Goal: Information Seeking & Learning: Learn about a topic

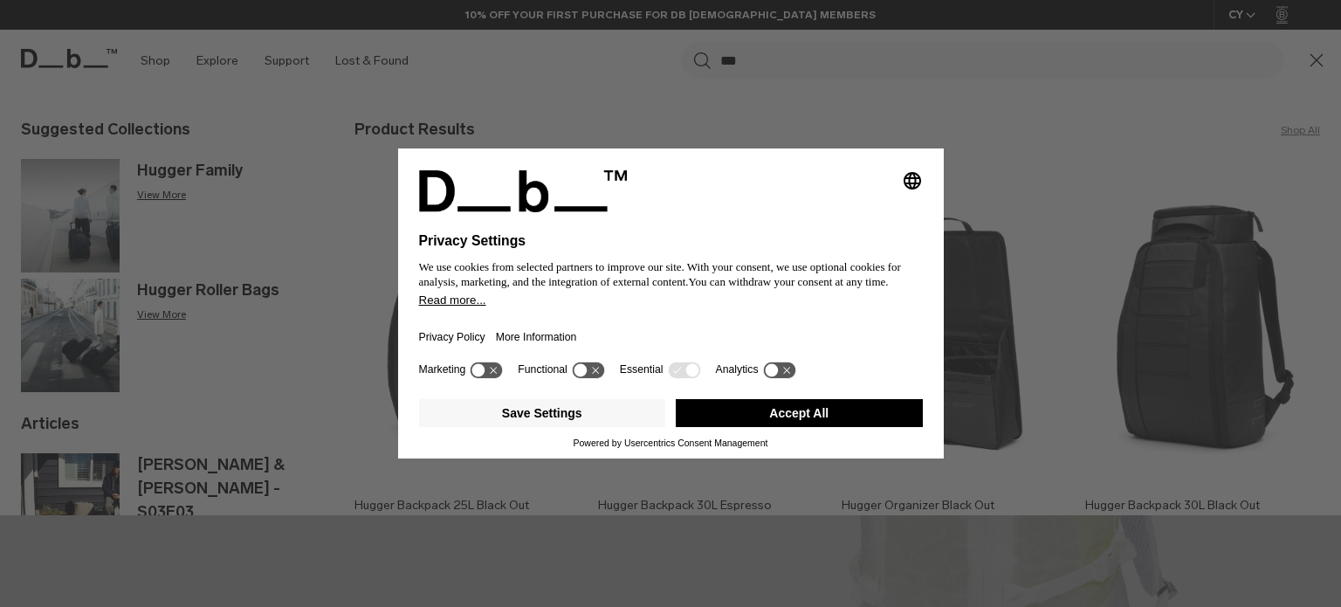
click at [808, 419] on button "Accept All" at bounding box center [799, 413] width 247 height 28
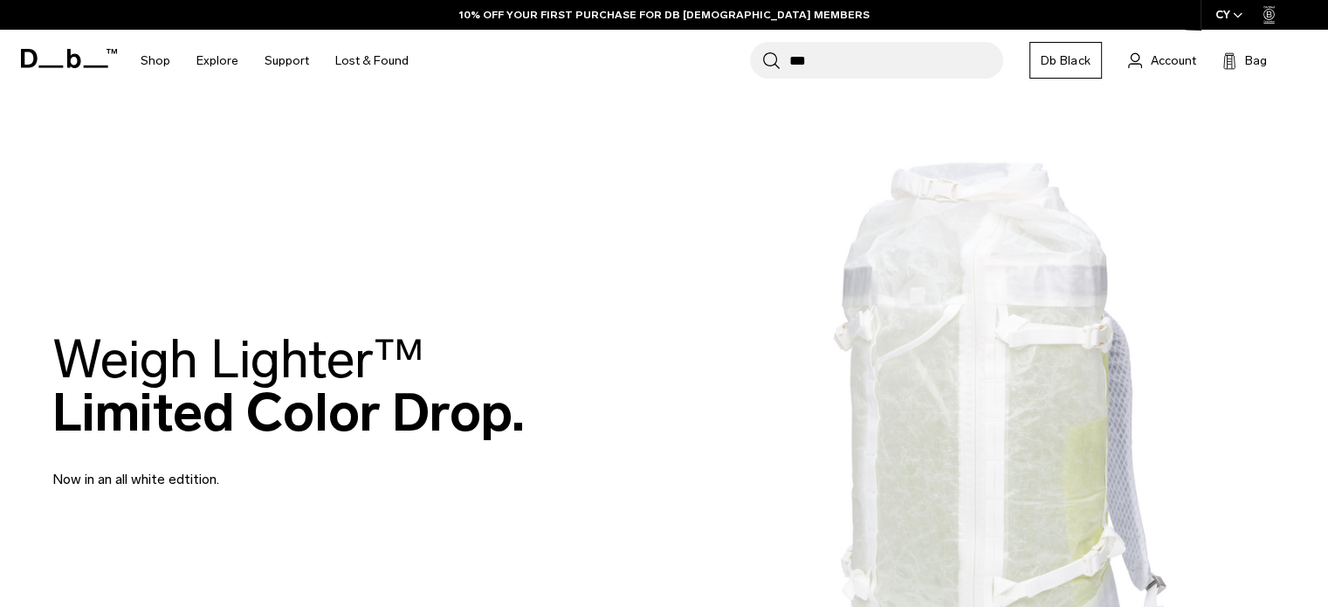
click at [859, 59] on input "***" at bounding box center [896, 60] width 214 height 37
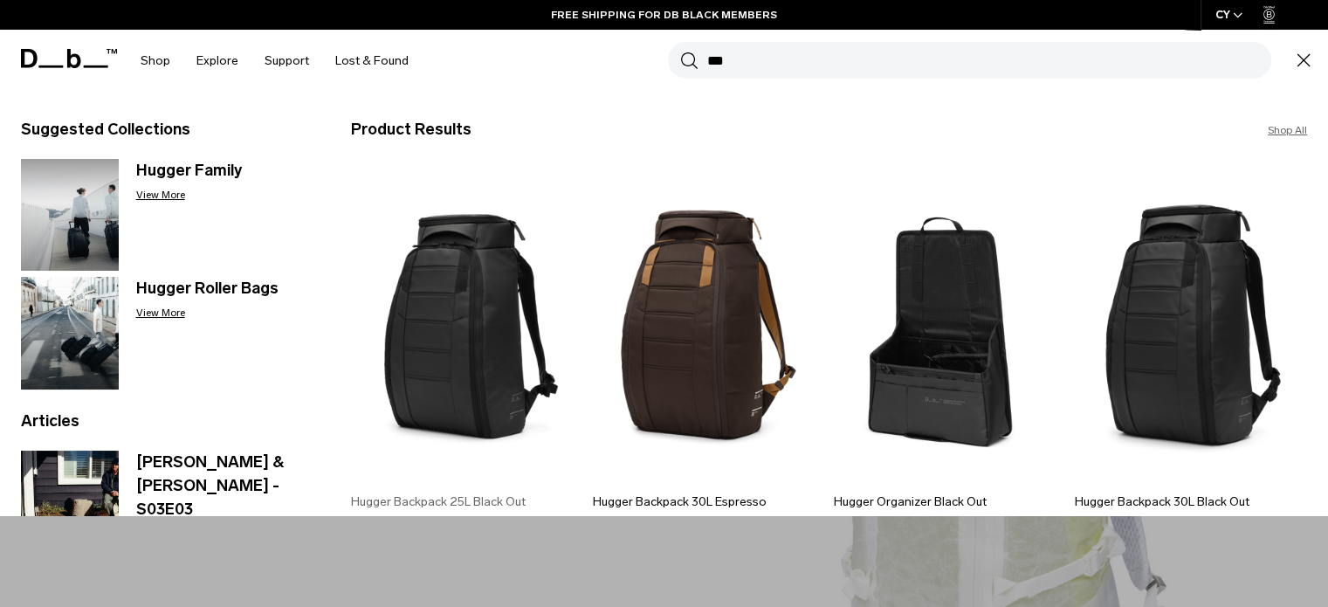
click at [472, 343] on img at bounding box center [467, 326] width 232 height 314
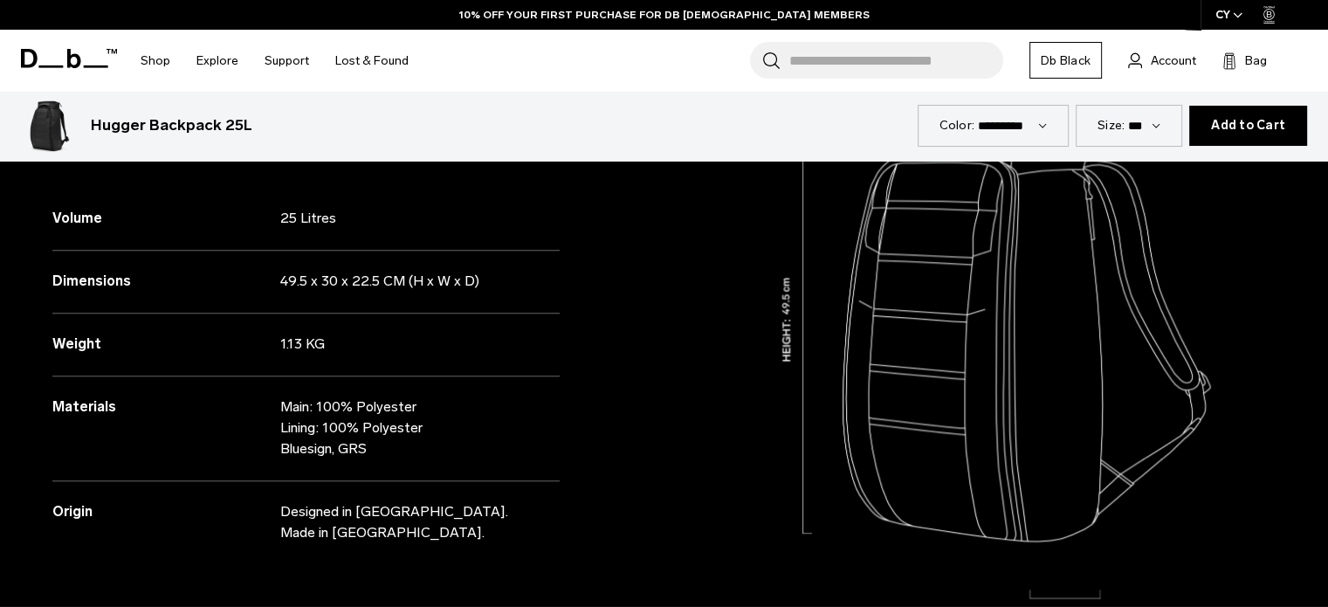
scroll to position [1625, 0]
drag, startPoint x: 286, startPoint y: 403, endPoint x: 424, endPoint y: 424, distance: 139.6
click at [424, 424] on p "Main: 100% Polyester Lining: 100% Polyester Bluesign, GRS" at bounding box center [406, 427] width 253 height 63
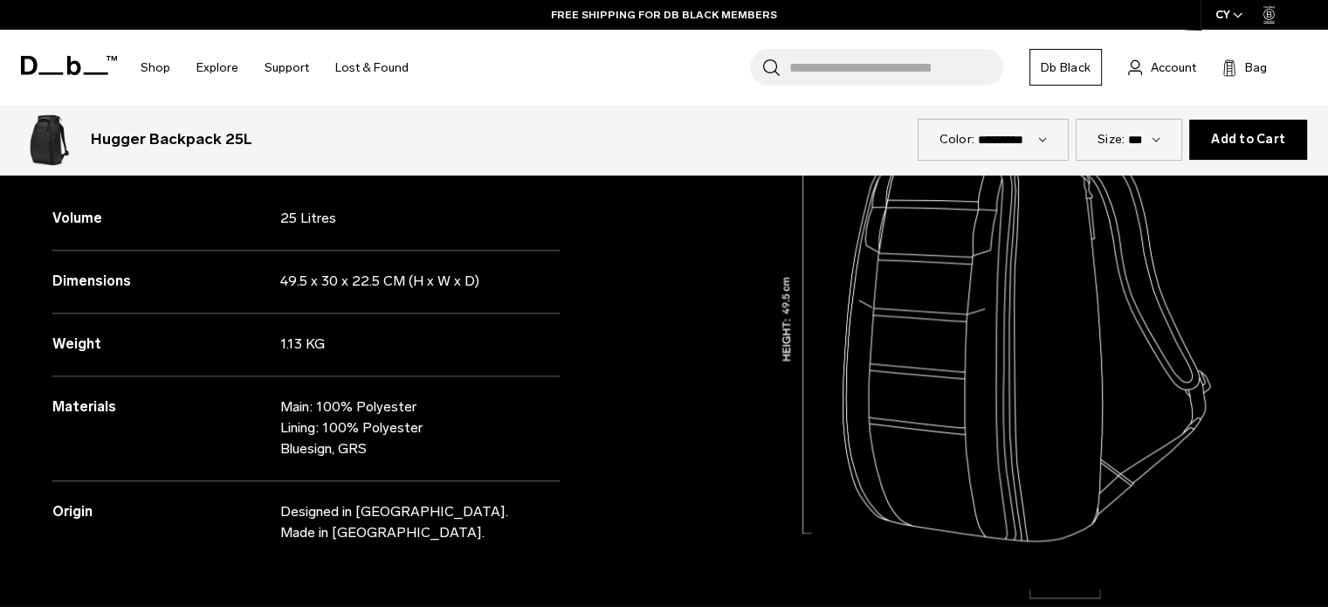
click at [819, 59] on input "Search for Bags, Luggage..." at bounding box center [896, 67] width 214 height 37
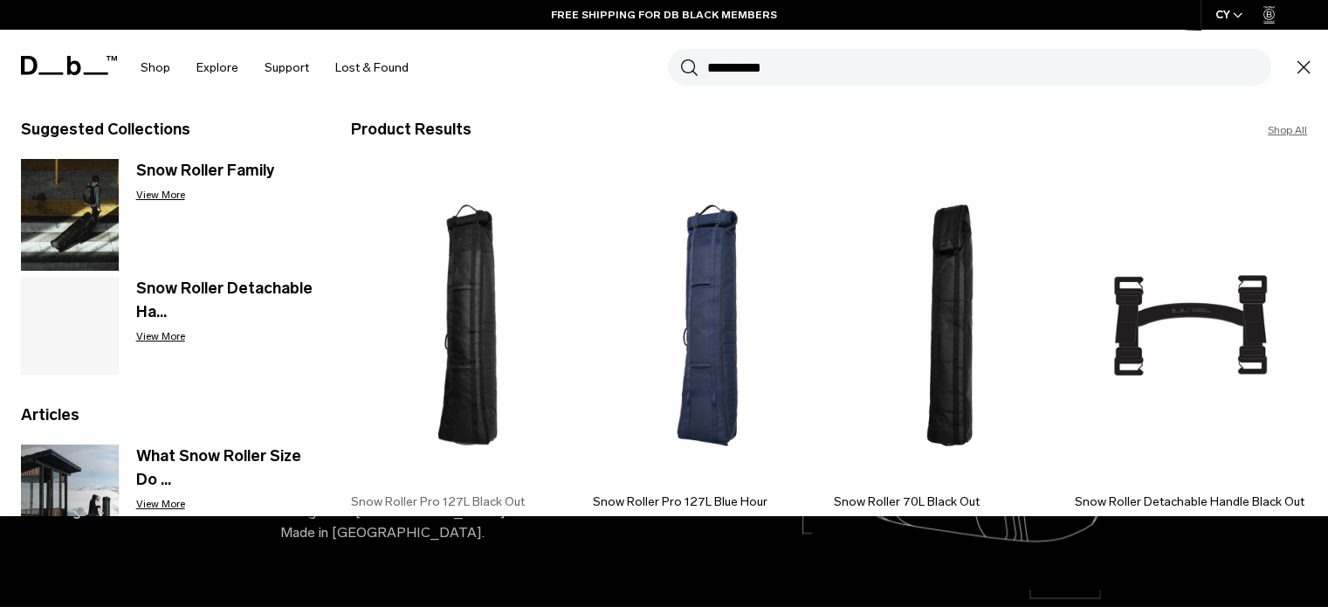
type input "**********"
click at [486, 331] on img at bounding box center [467, 326] width 232 height 314
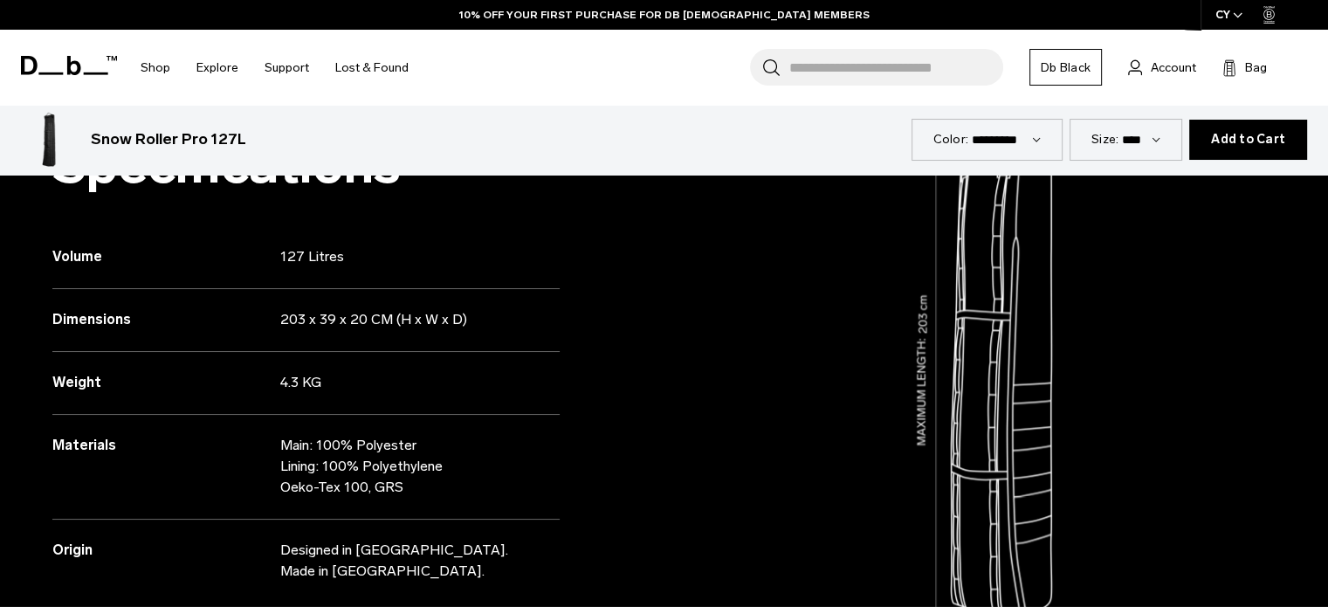
scroll to position [2245, 0]
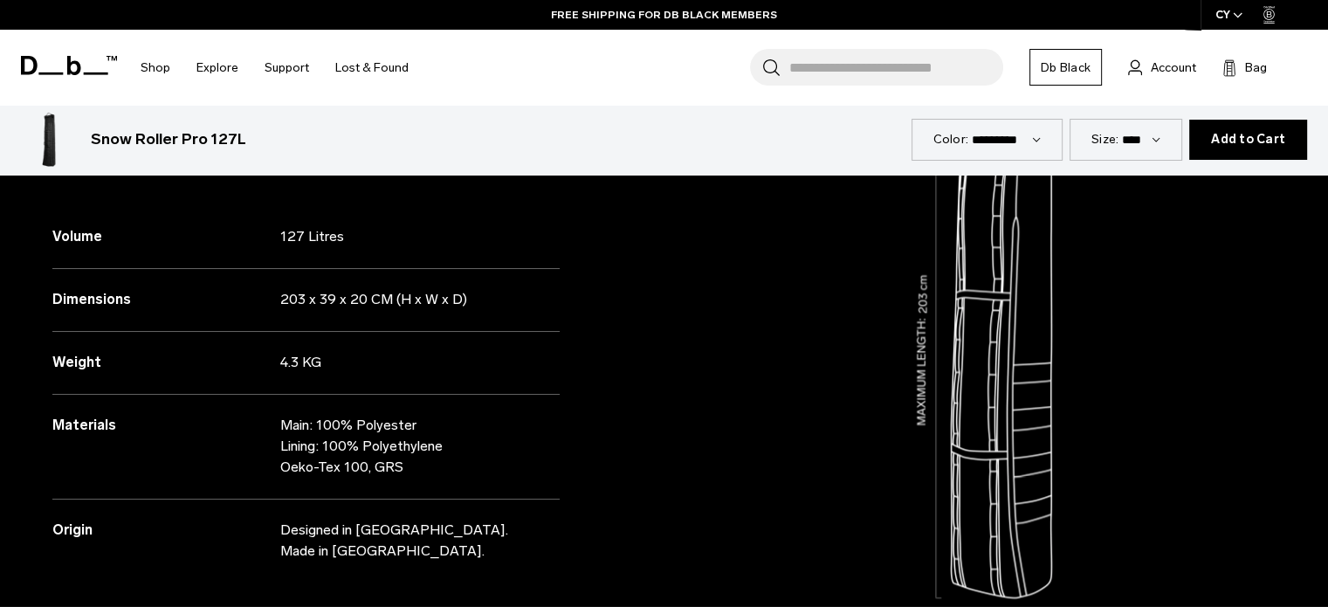
drag, startPoint x: 280, startPoint y: 423, endPoint x: 441, endPoint y: 442, distance: 161.8
click at [441, 442] on p "Main: 100% Polyester Lining: 100% Polyethylene Oeko-Tex 100, GRS" at bounding box center [406, 446] width 253 height 63
copy p "Main: 100% Polyester Lining: 100% Polyethylene"
click at [853, 67] on input "Search for Bags, Luggage..." at bounding box center [896, 67] width 214 height 37
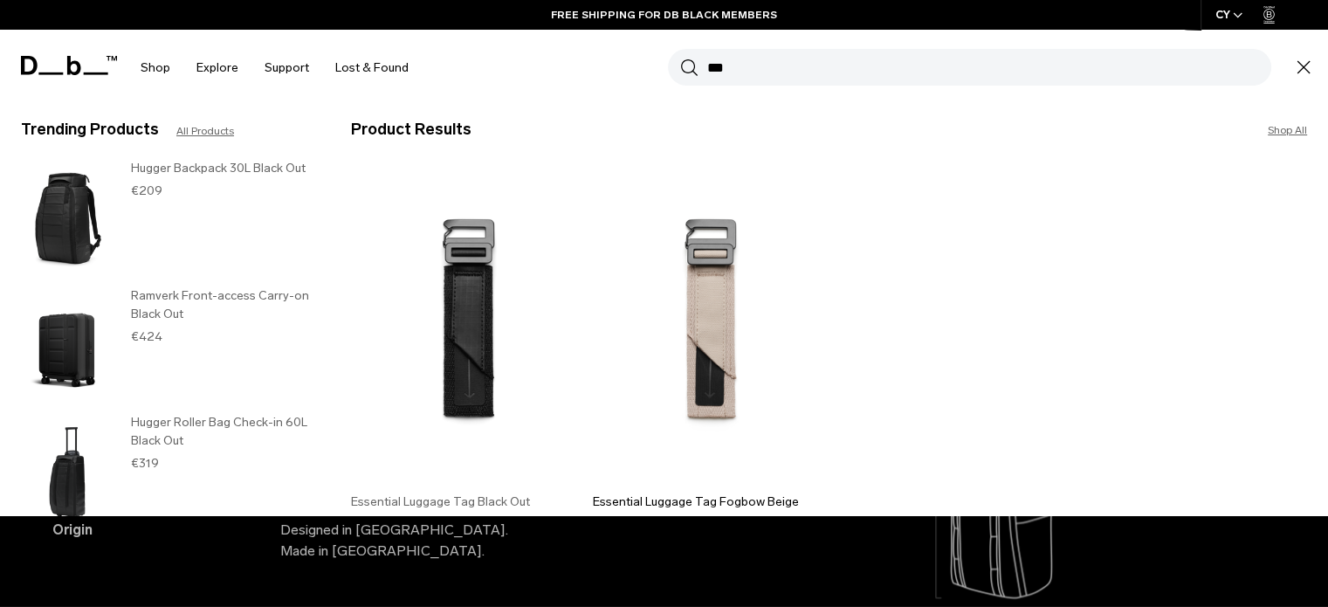
type input "***"
click at [486, 324] on img at bounding box center [467, 326] width 232 height 314
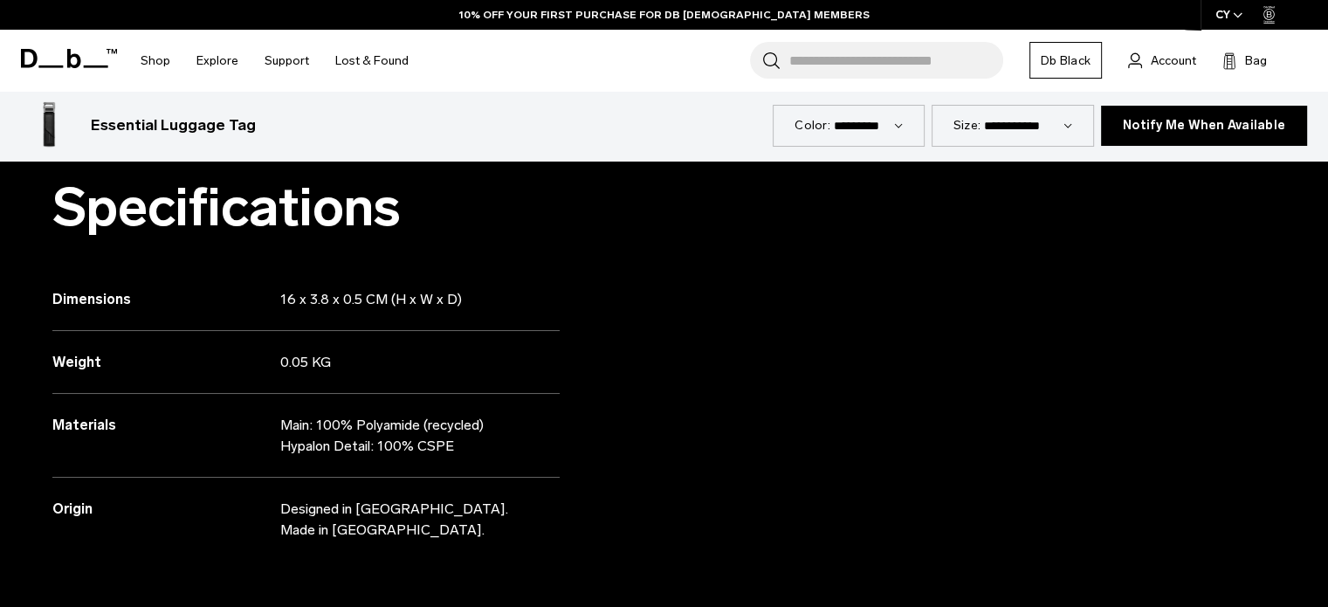
drag, startPoint x: 318, startPoint y: 421, endPoint x: 419, endPoint y: 422, distance: 101.3
click at [419, 422] on p "Main: 100% Polyamide (recycled) Hypalon Detail: 100% CSPE" at bounding box center [406, 436] width 253 height 42
copy p "100% Polyamide"
drag, startPoint x: 864, startPoint y: 54, endPoint x: 851, endPoint y: 59, distance: 13.8
click at [863, 54] on input "Search for Bags, Luggage..." at bounding box center [896, 60] width 214 height 37
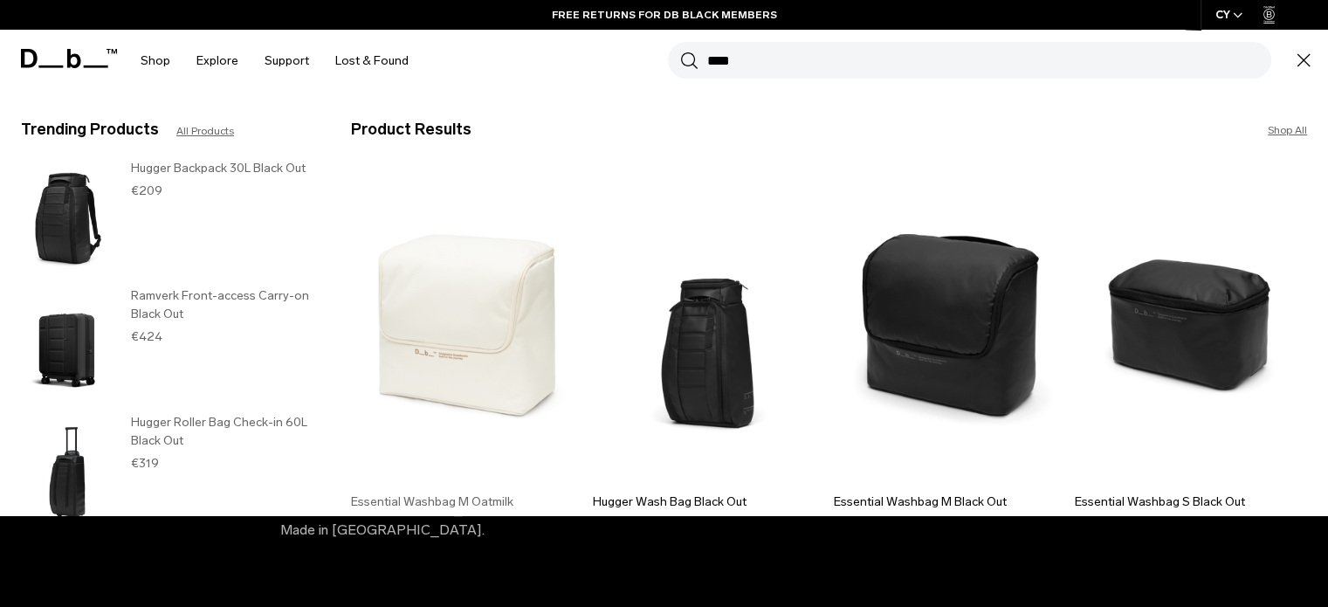
type input "****"
click at [438, 361] on img at bounding box center [467, 326] width 232 height 314
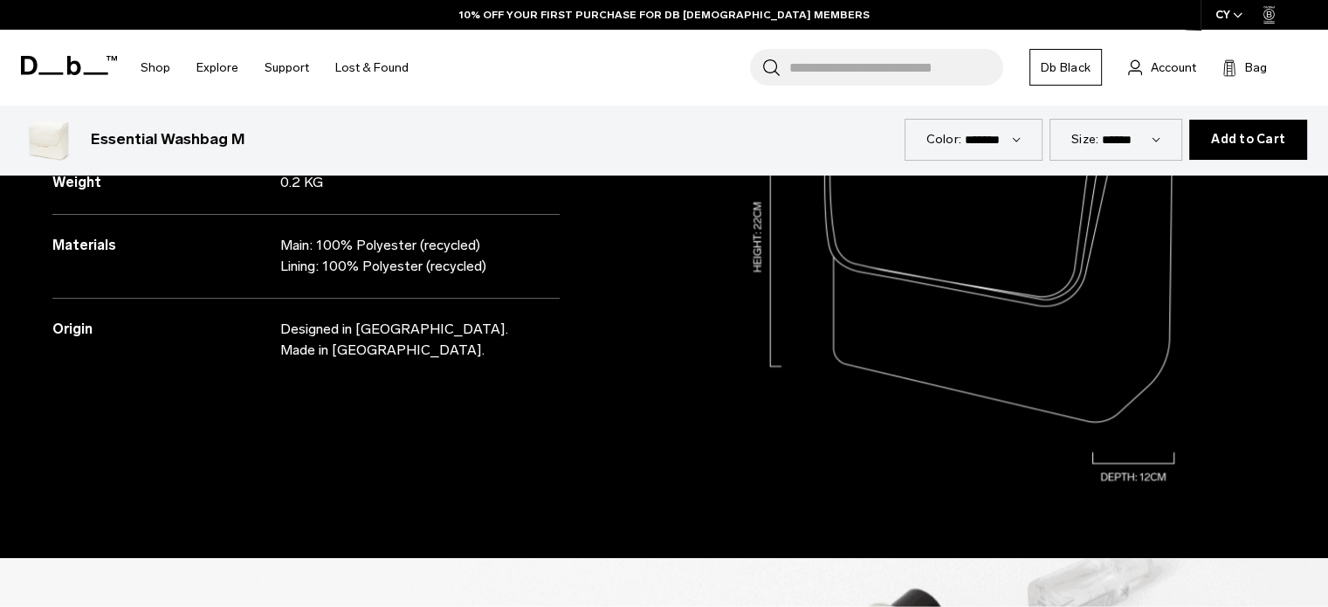
scroll to position [2391, 0]
